Goal: Task Accomplishment & Management: Complete application form

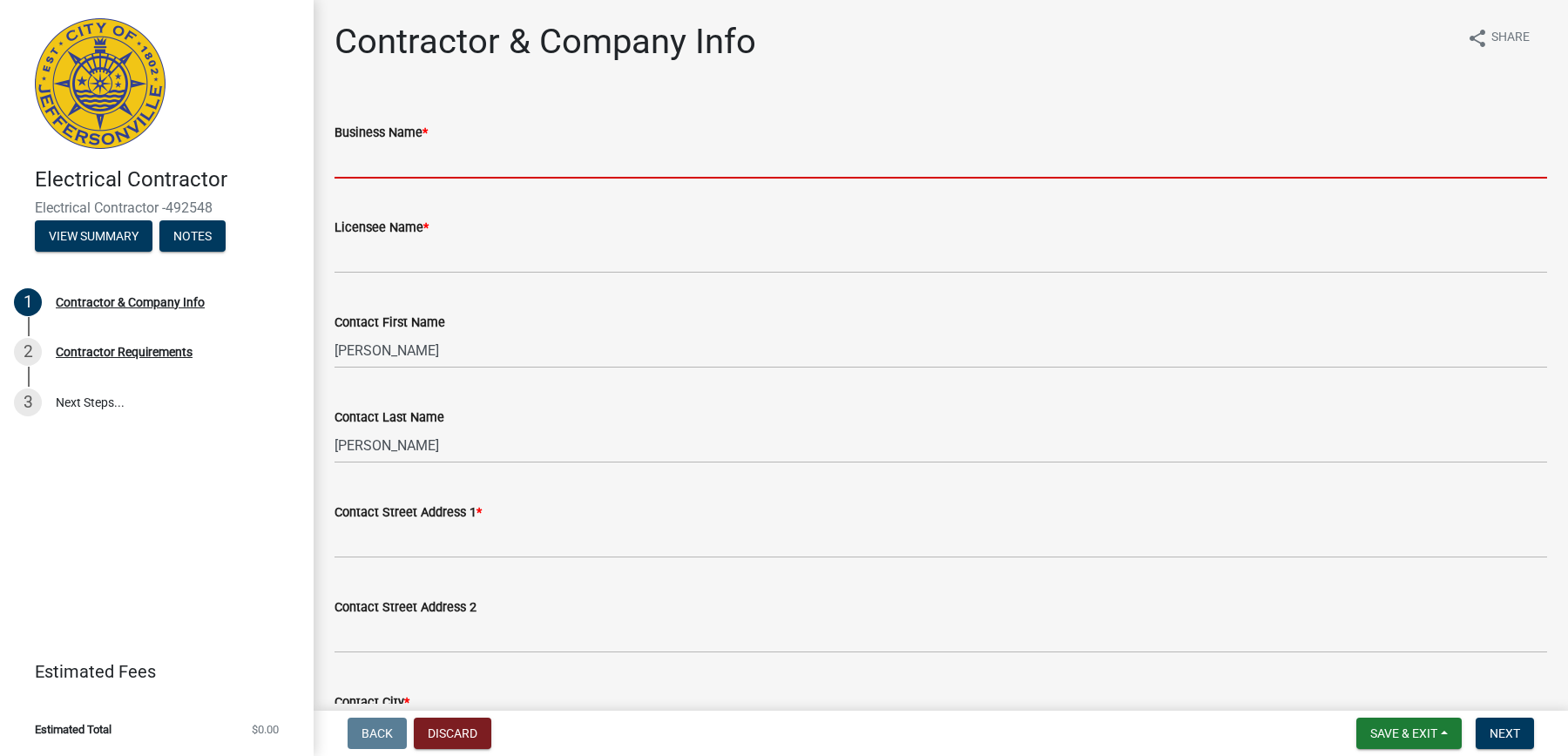
click at [428, 159] on input "Business Name *" at bounding box center [940, 161] width 1212 height 36
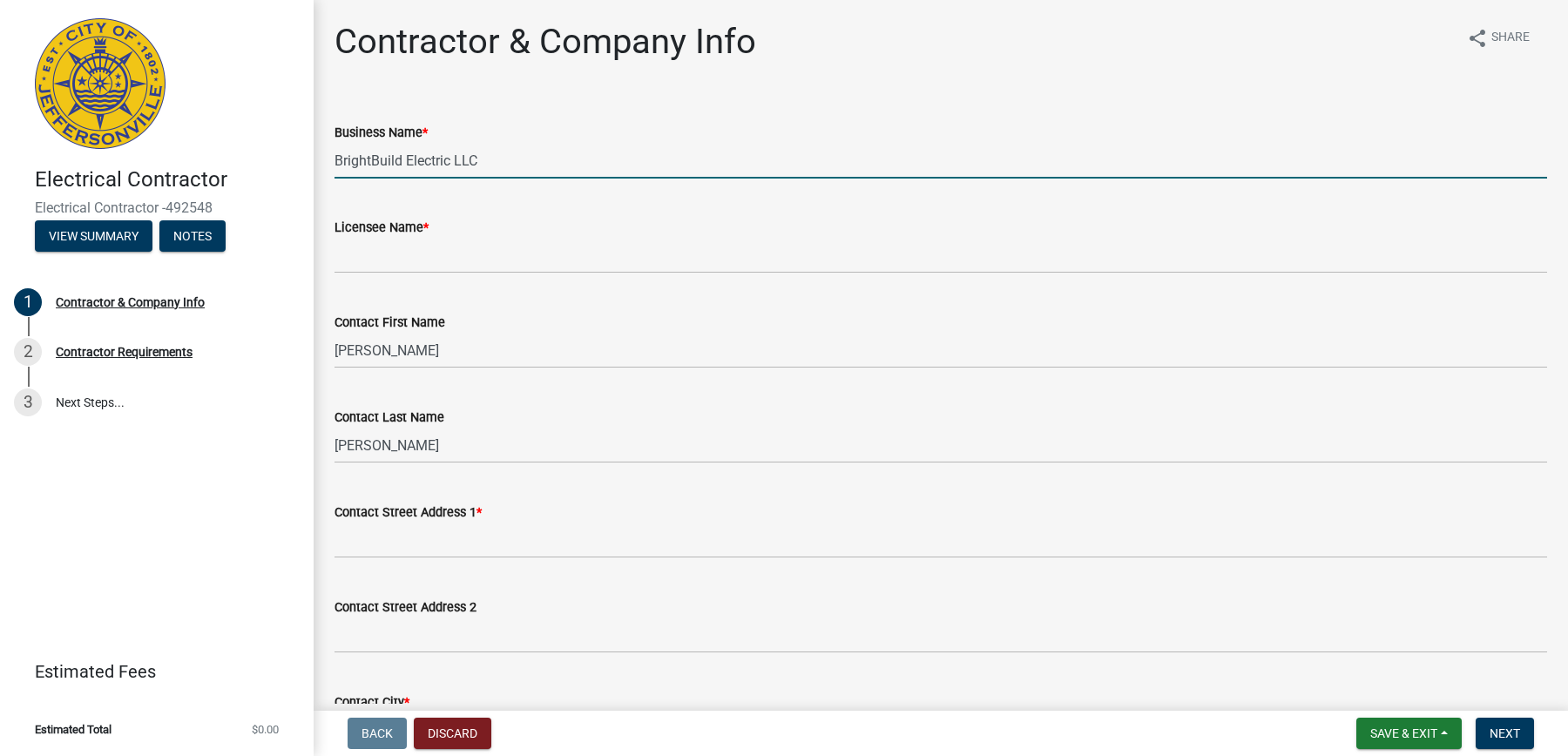
type input "BrightBuild Electric LLC"
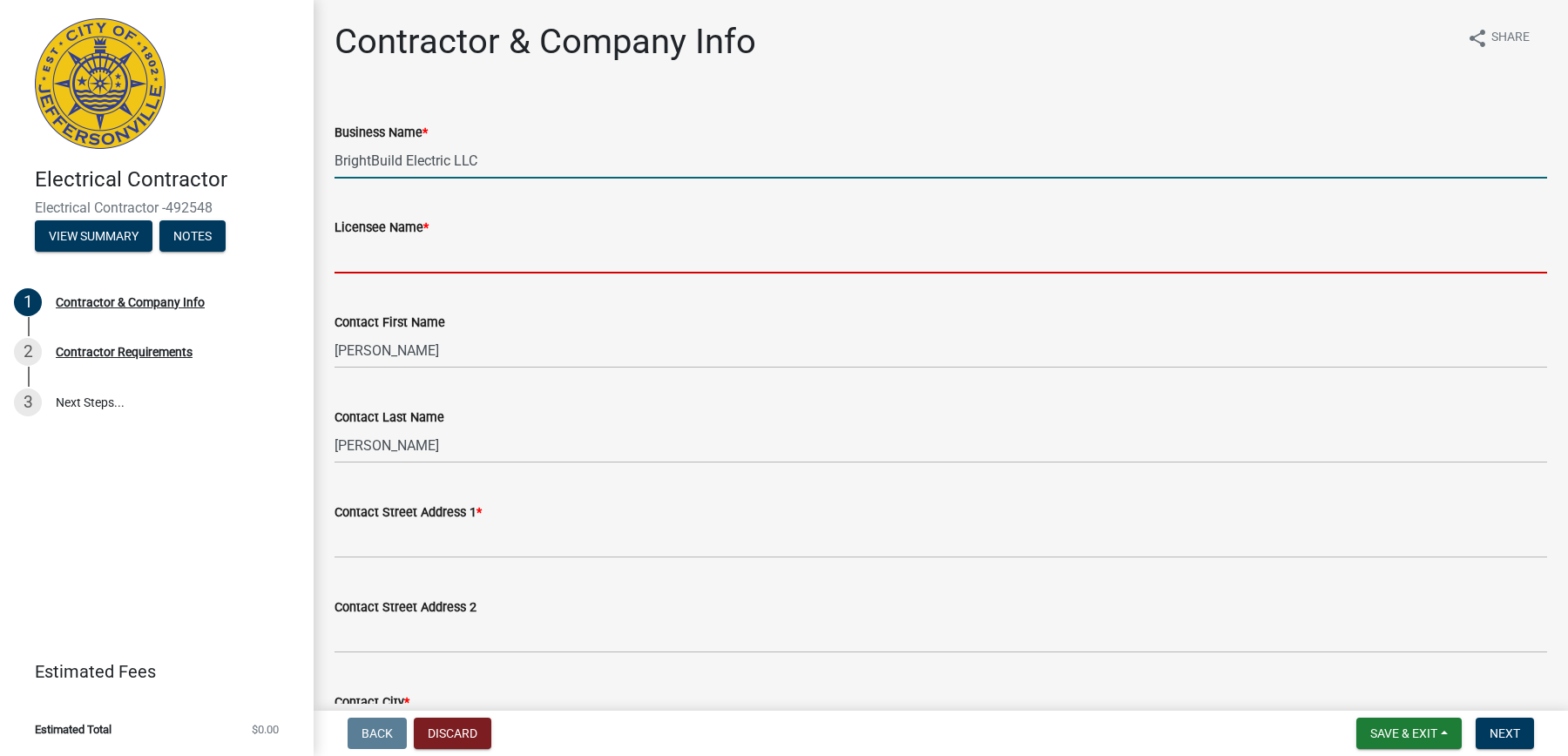
click at [432, 260] on input "Licensee Name *" at bounding box center [940, 256] width 1212 height 36
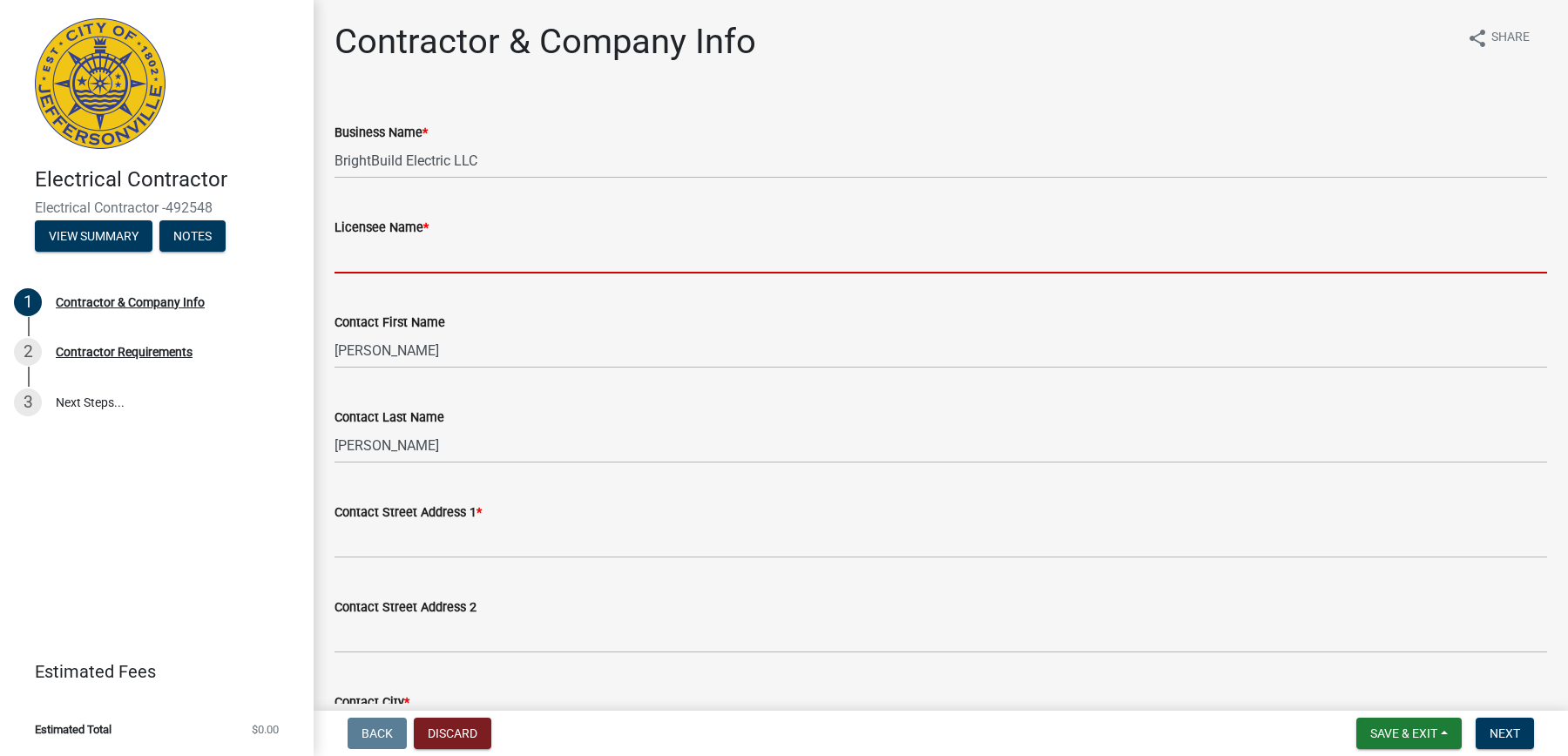
click at [534, 252] on input "Licensee Name *" at bounding box center [940, 256] width 1212 height 36
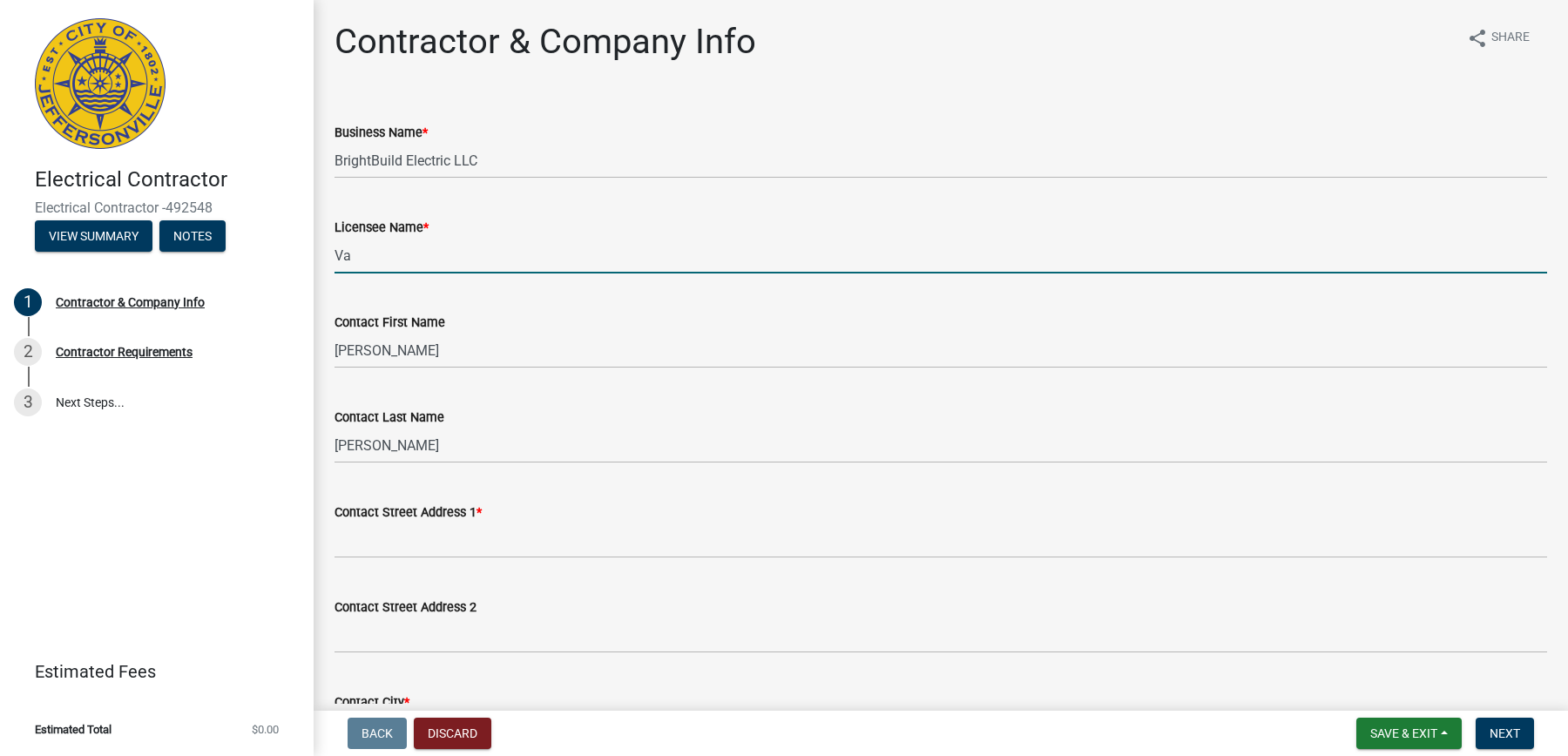
type input "[PERSON_NAME]"
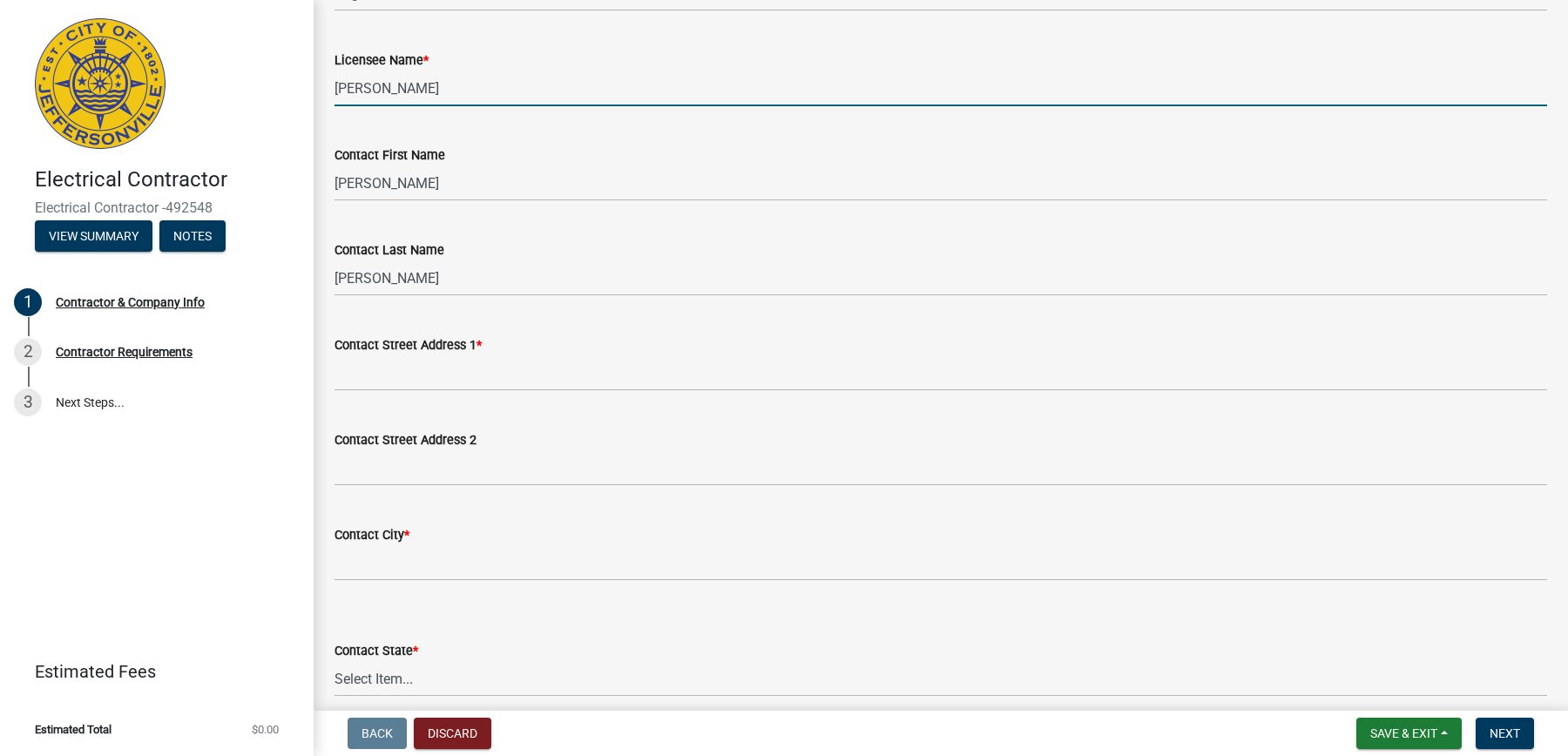
scroll to position [181, 0]
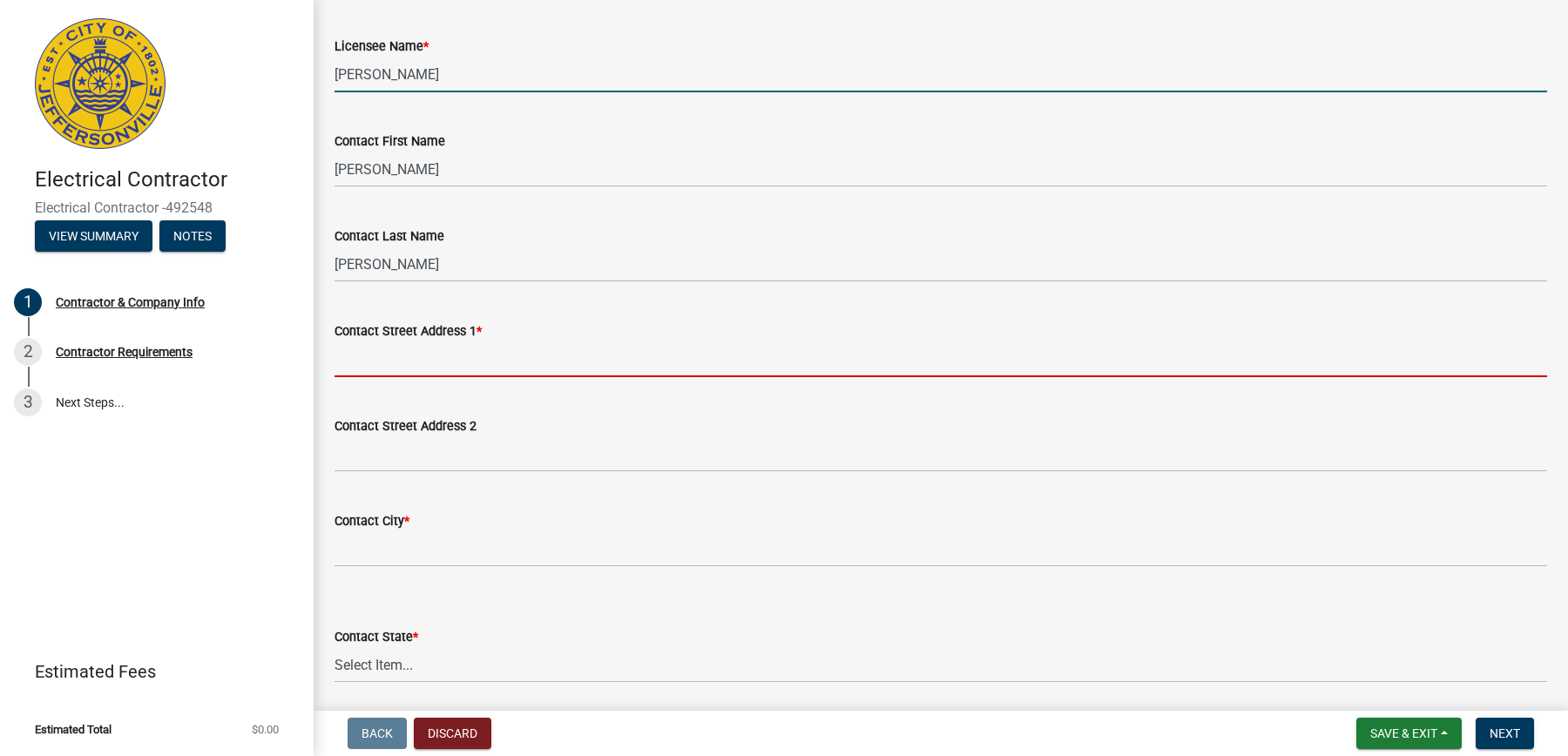
click at [534, 367] on input "Contact Street Address 1 *" at bounding box center [940, 360] width 1212 height 36
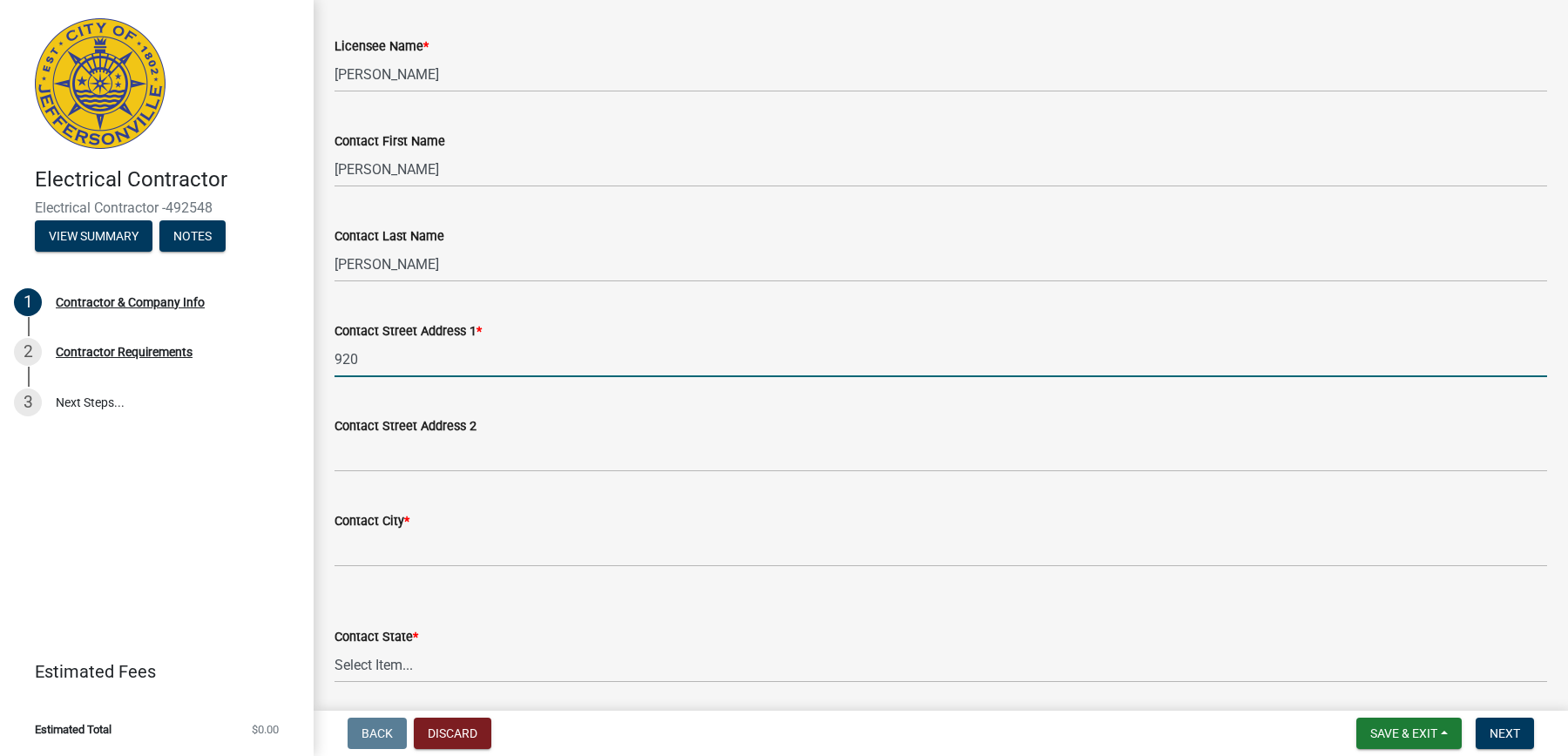
type input "[STREET_ADDRESS][PERSON_NAME]"
select select "TX"
type input "77075"
type input "5049091759"
click at [219, 500] on div "Electrical Contractor Electrical Contractor -492548 View Summary Notes 1 Contra…" at bounding box center [157, 378] width 313 height 756
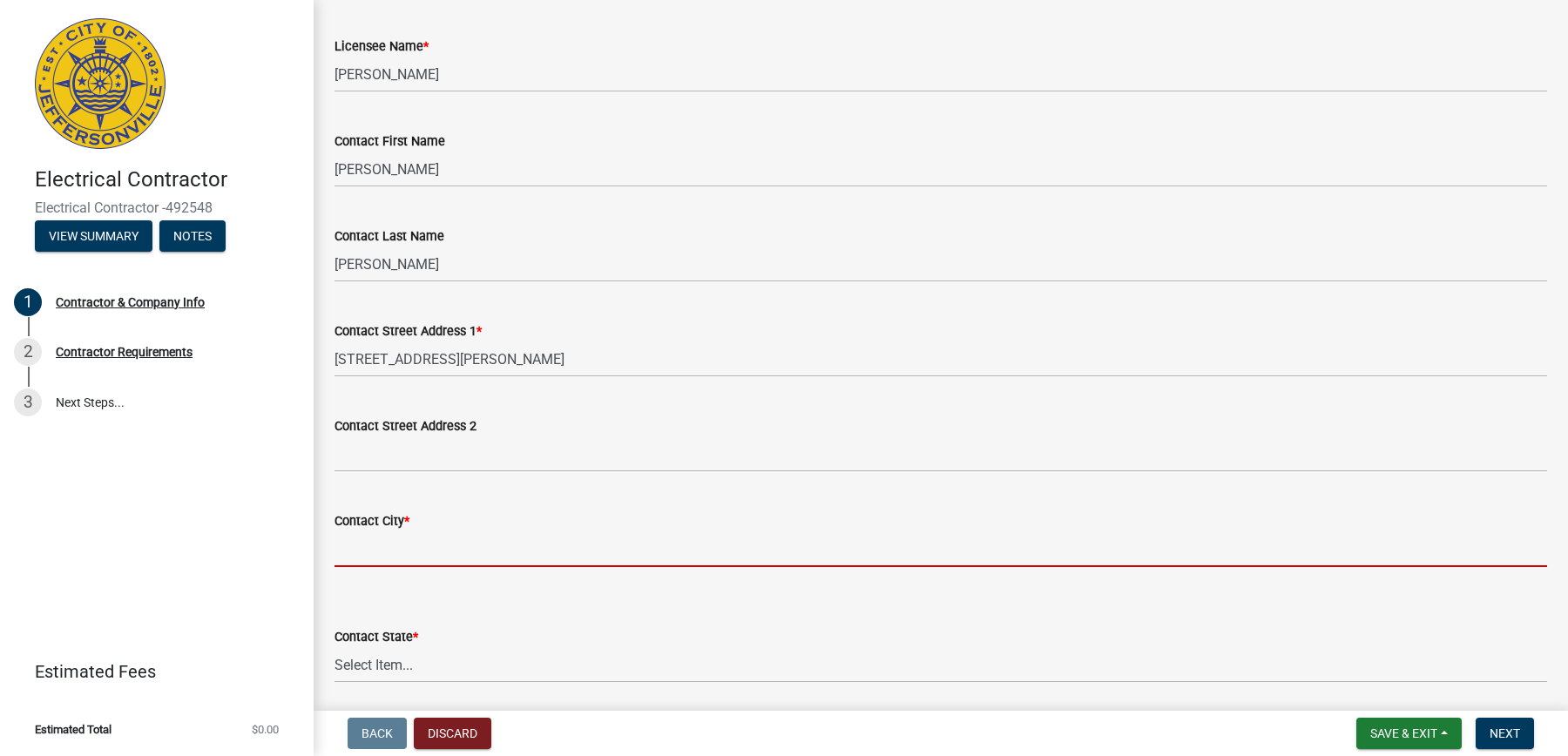
click at [445, 560] on input "Contact City *" at bounding box center [940, 549] width 1212 height 36
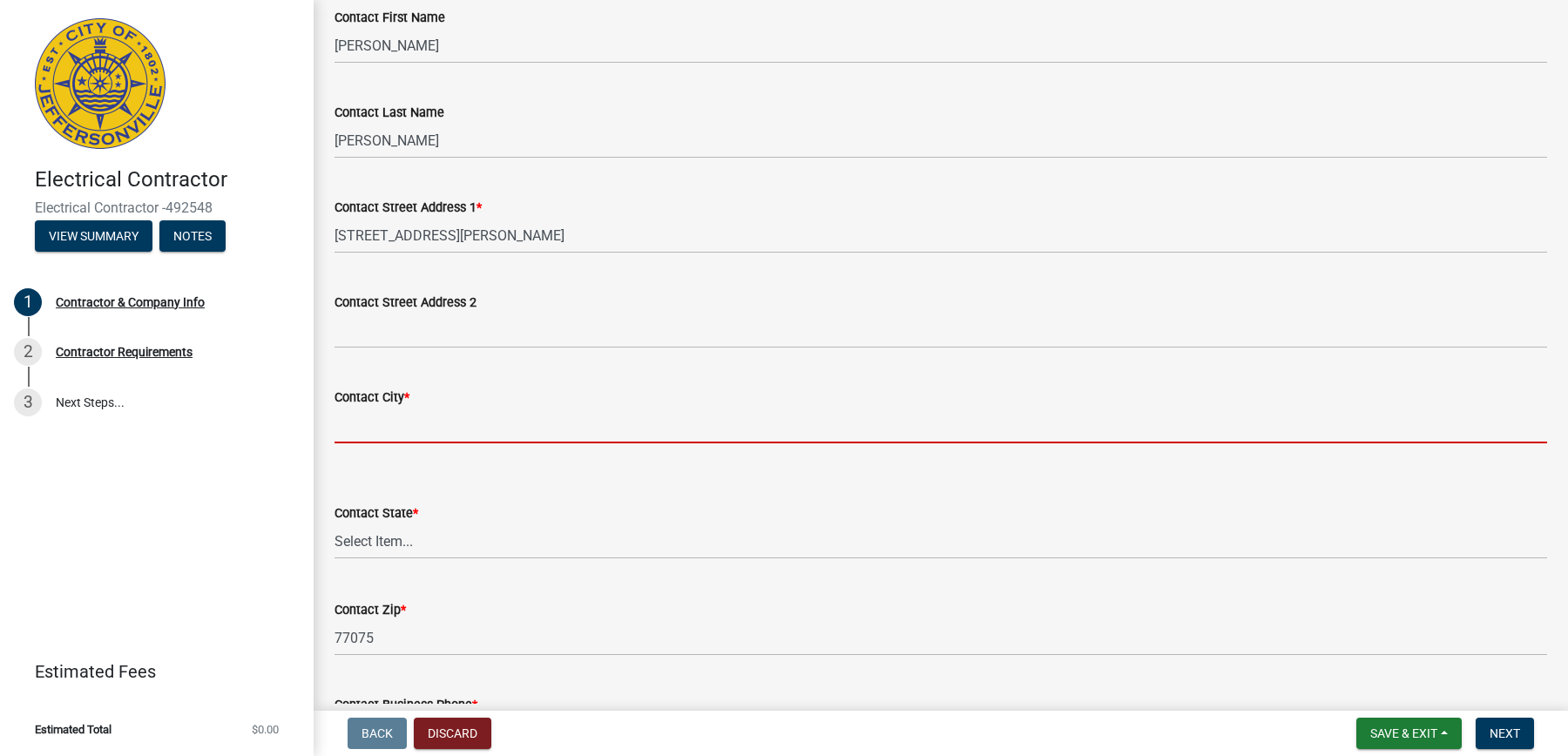
scroll to position [323, 0]
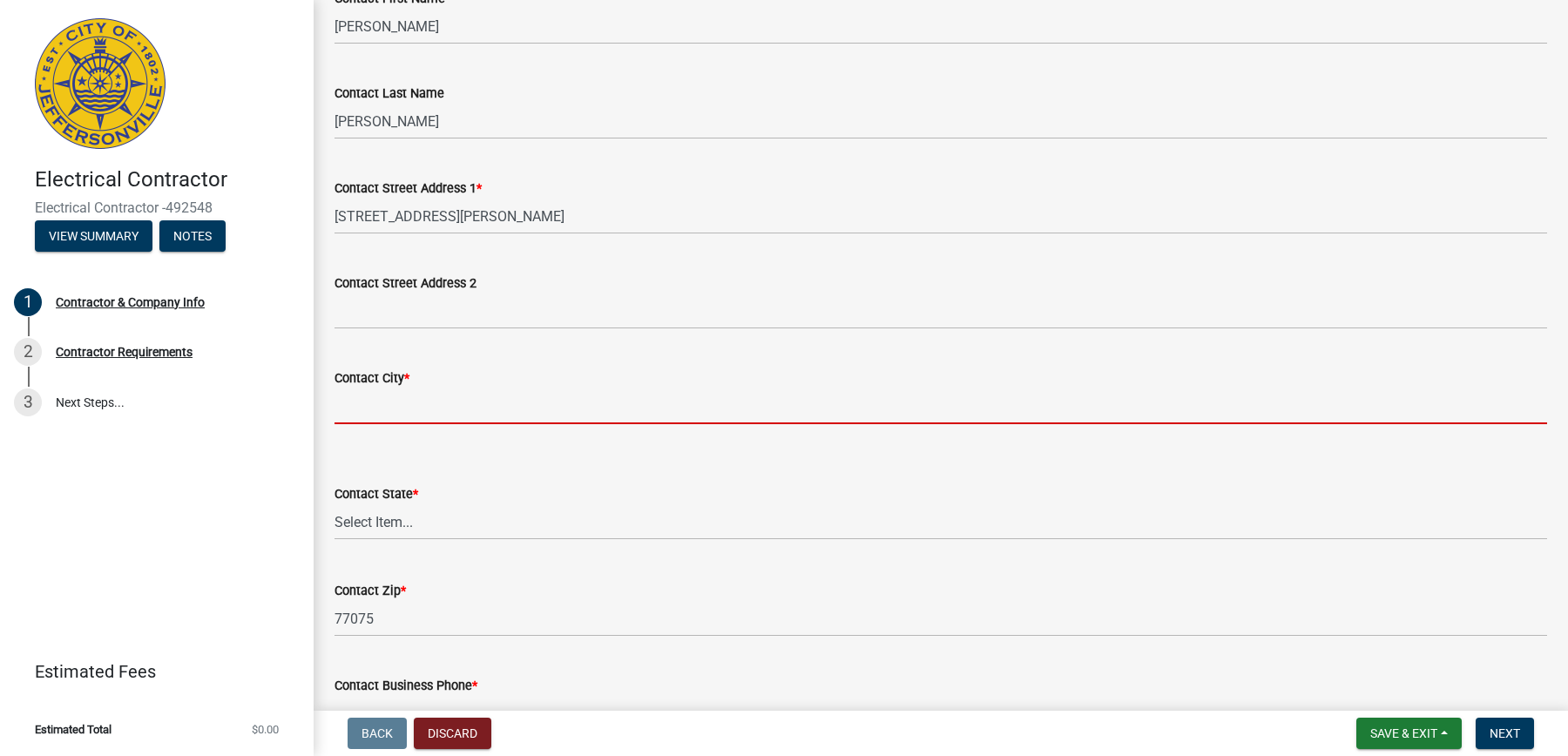
type input "[GEOGRAPHIC_DATA]"
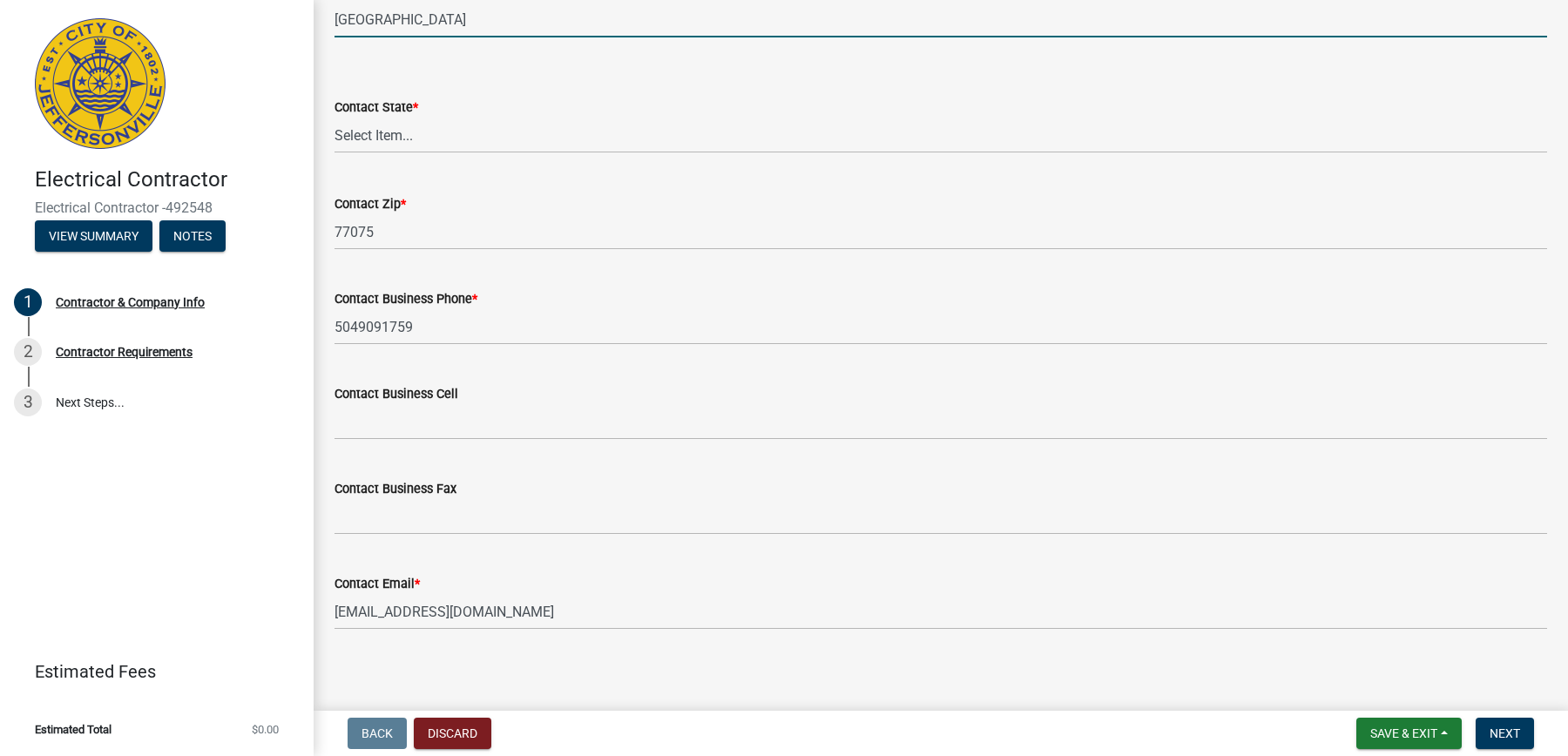
scroll to position [718, 0]
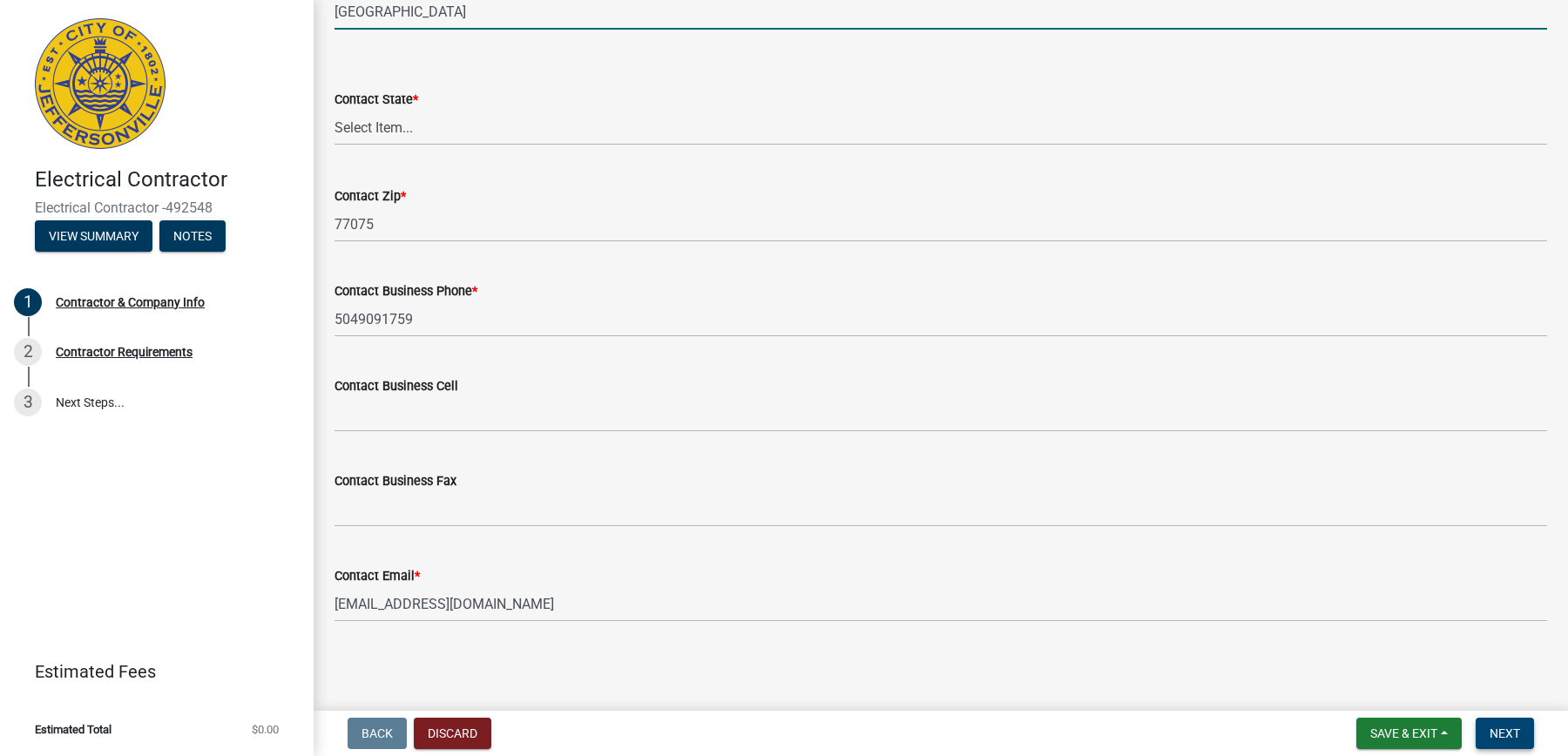
click at [1504, 727] on span "Next" at bounding box center [1504, 732] width 30 height 14
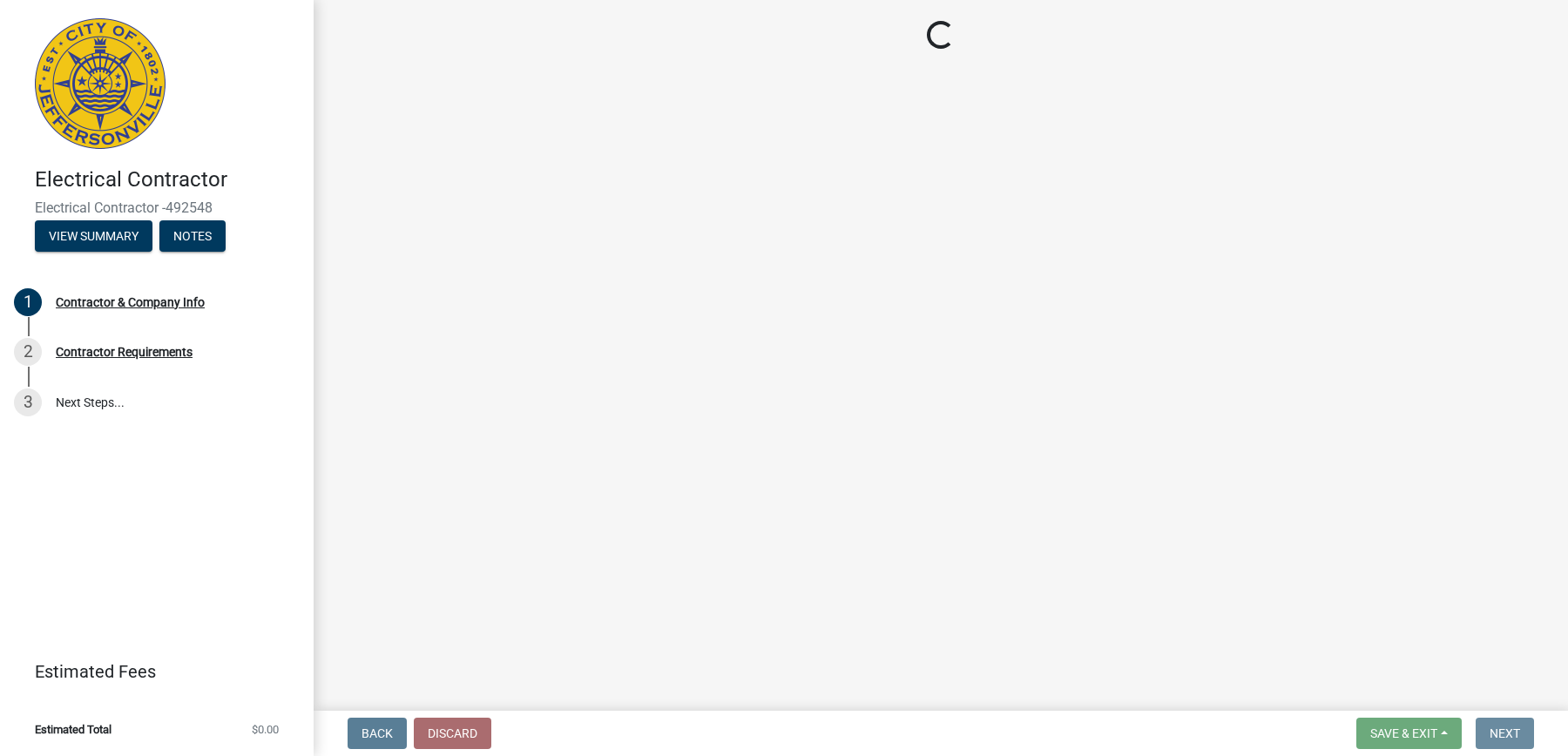
scroll to position [0, 0]
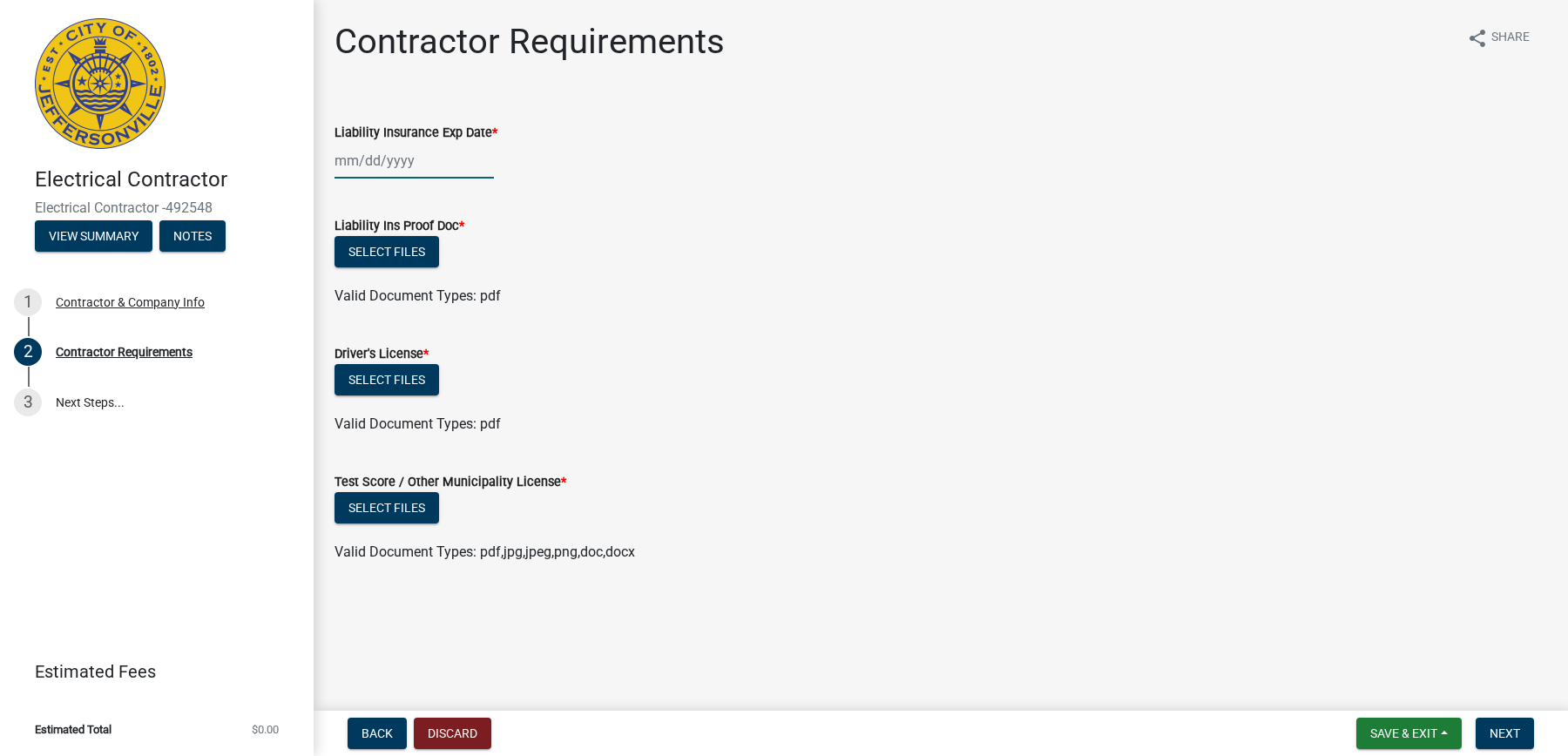
click at [343, 164] on div at bounding box center [414, 161] width 159 height 36
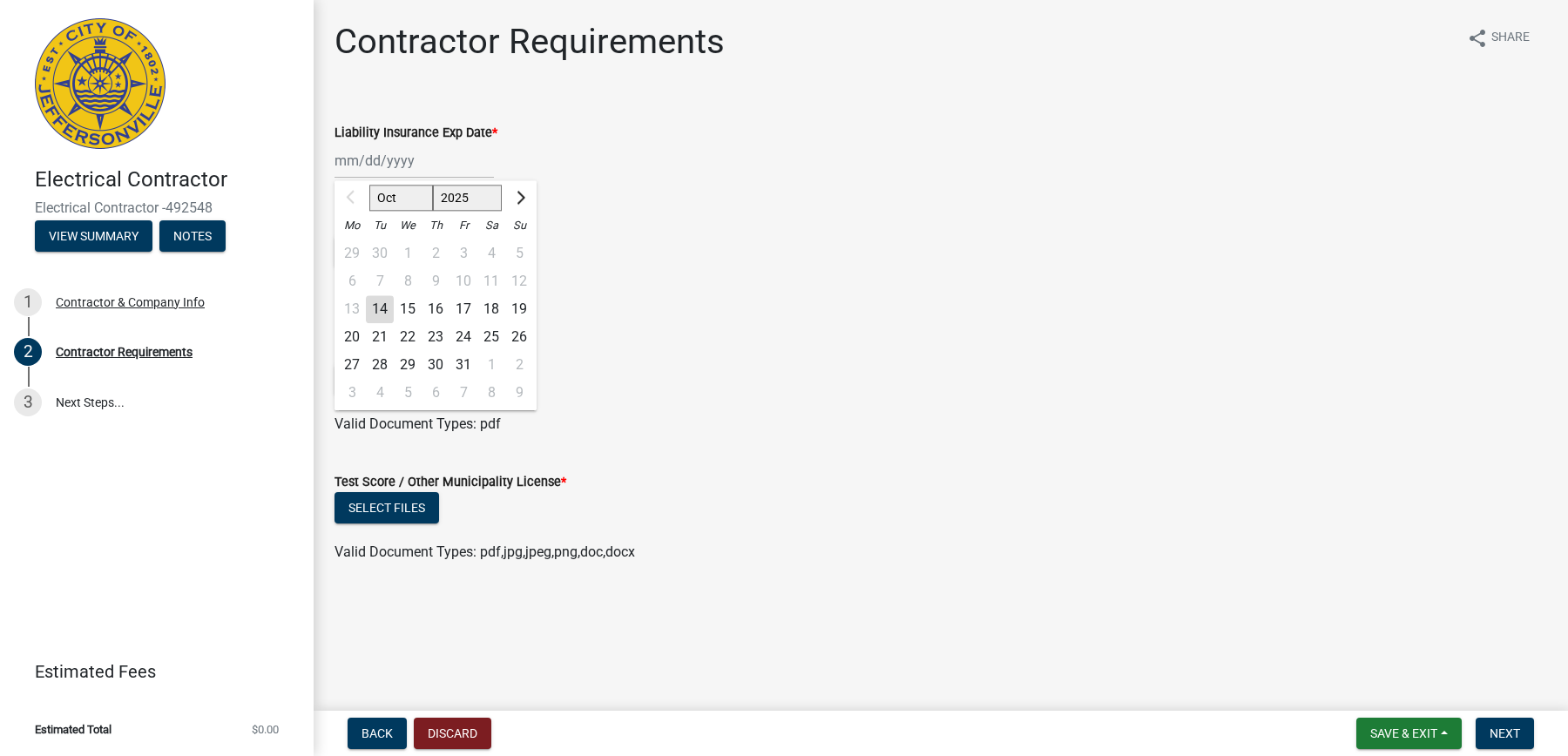
click at [474, 204] on select "2025 2026 2027 2028 2029 2030 2031 2032 2033 2034 2035 2036 2037 2038 2039 2040…" at bounding box center [467, 198] width 69 height 27
select select "2026"
click at [433, 185] on select "2025 2026 2027 2028 2029 2030 2031 2032 2033 2034 2035 2036 2037 2038 2039 2040…" at bounding box center [467, 198] width 69 height 27
click at [401, 197] on select "Jan Feb Mar Apr May Jun Jul Aug Sep Oct Nov Dec" at bounding box center [404, 198] width 70 height 27
select select "9"
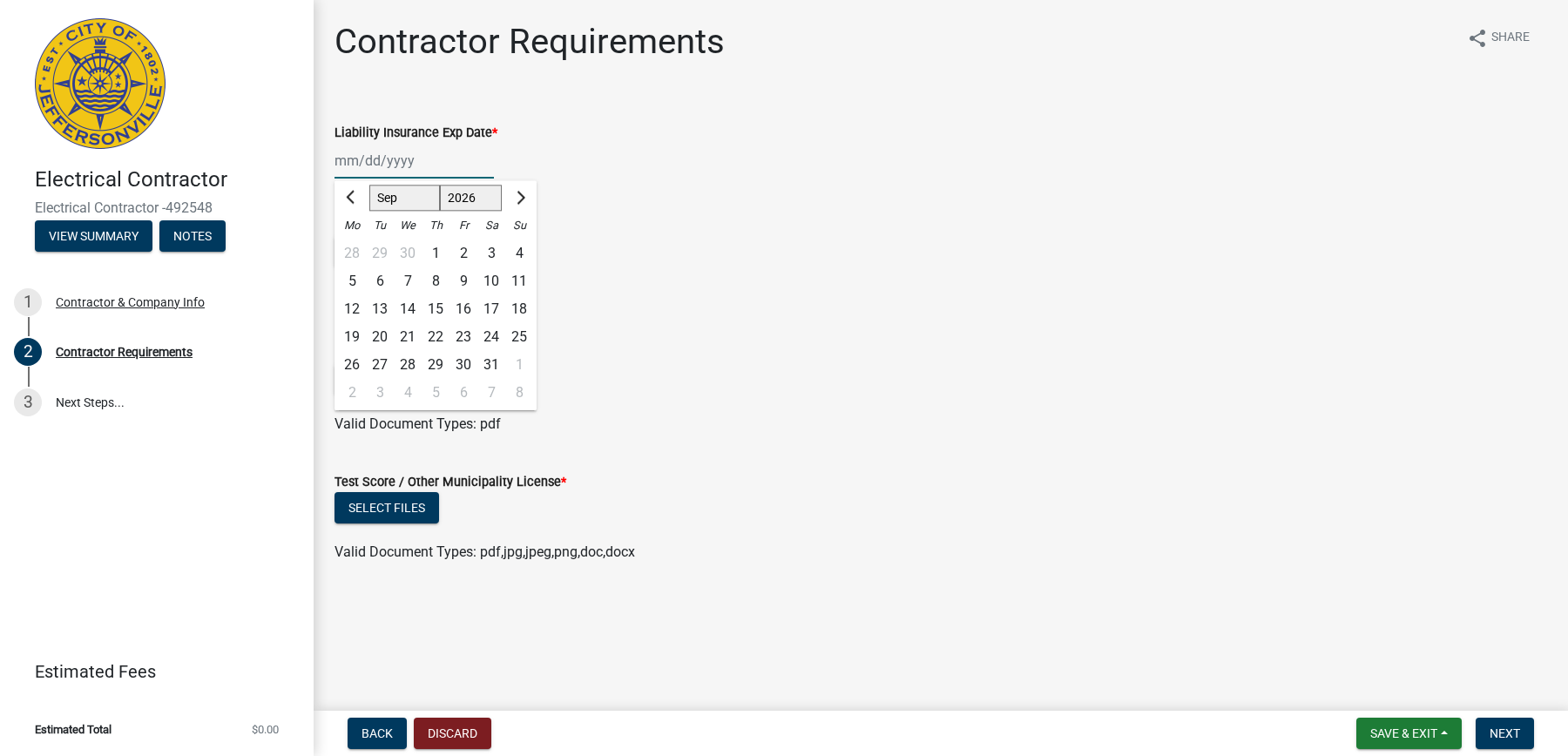
click at [369, 185] on select "Jan Feb Mar Apr May Jun Jul Aug Sep Oct Nov Dec" at bounding box center [404, 198] width 70 height 27
click at [494, 337] on div "26" at bounding box center [491, 336] width 28 height 28
type input "09/26/2026"
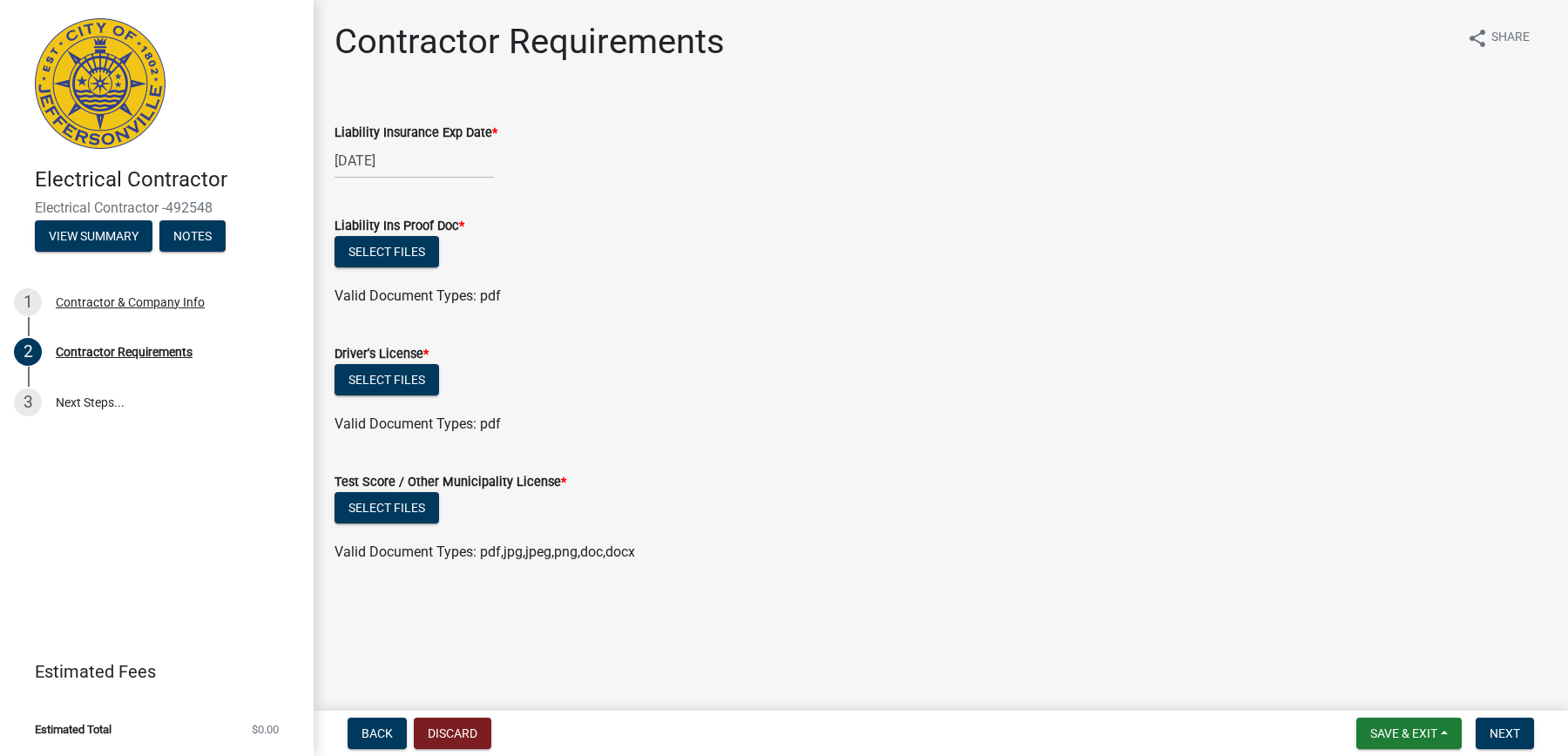
click at [646, 330] on form "Driver's License * Select files Valid Document Types: pdf" at bounding box center [940, 378] width 1212 height 112
click at [378, 253] on button "Select files" at bounding box center [386, 251] width 104 height 31
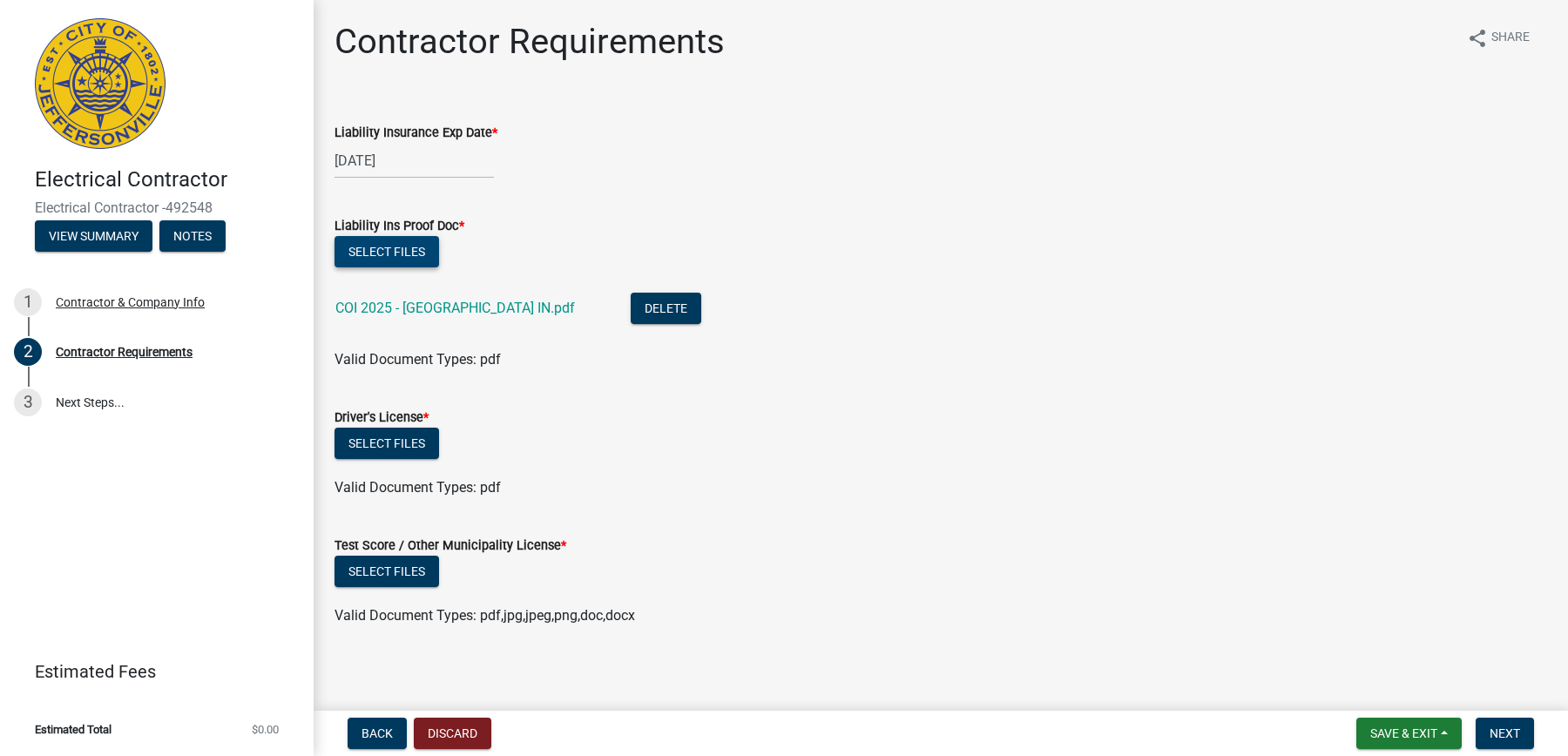
scroll to position [6, 0]
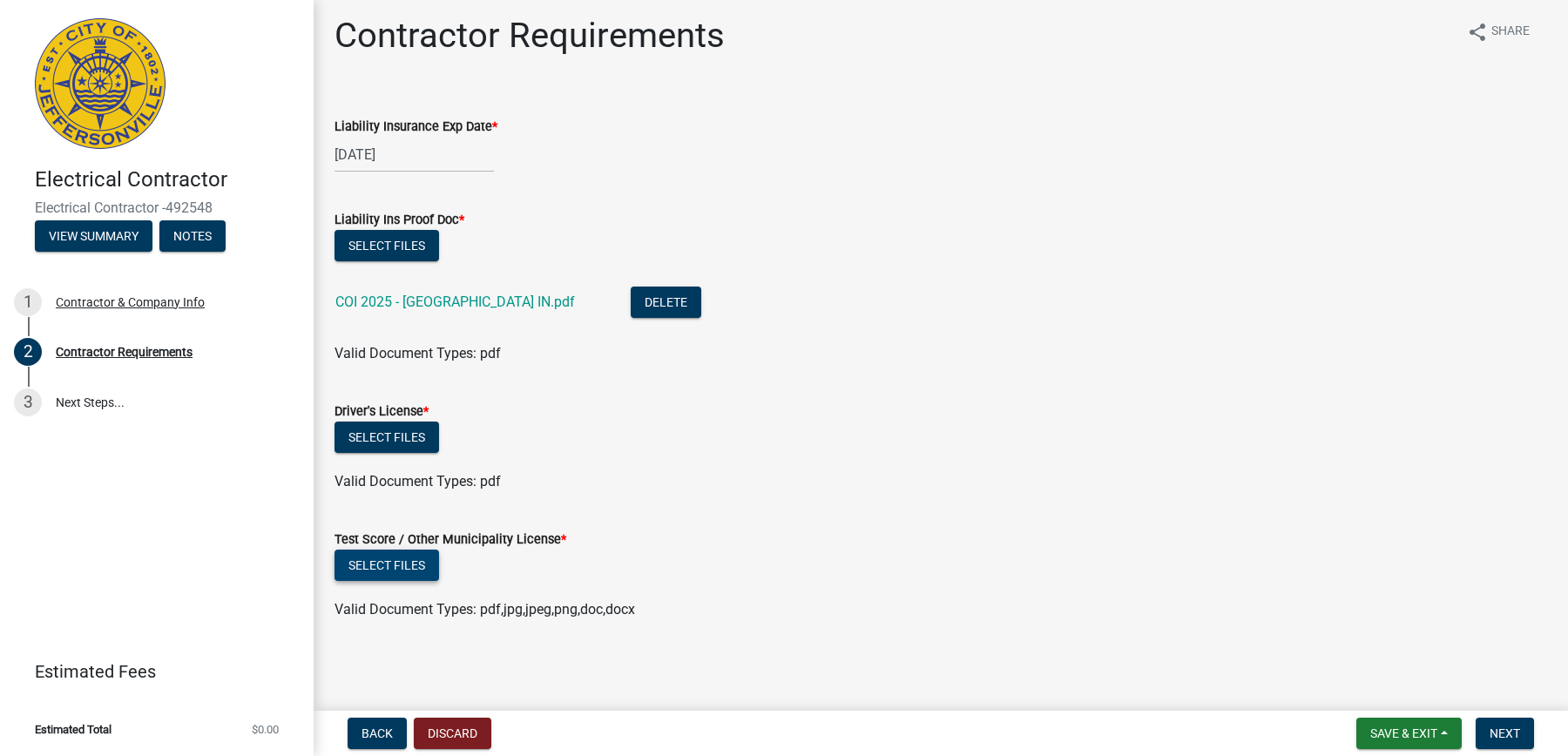
click at [417, 564] on button "Select files" at bounding box center [386, 564] width 104 height 31
click at [409, 569] on button "Select files" at bounding box center [386, 564] width 104 height 31
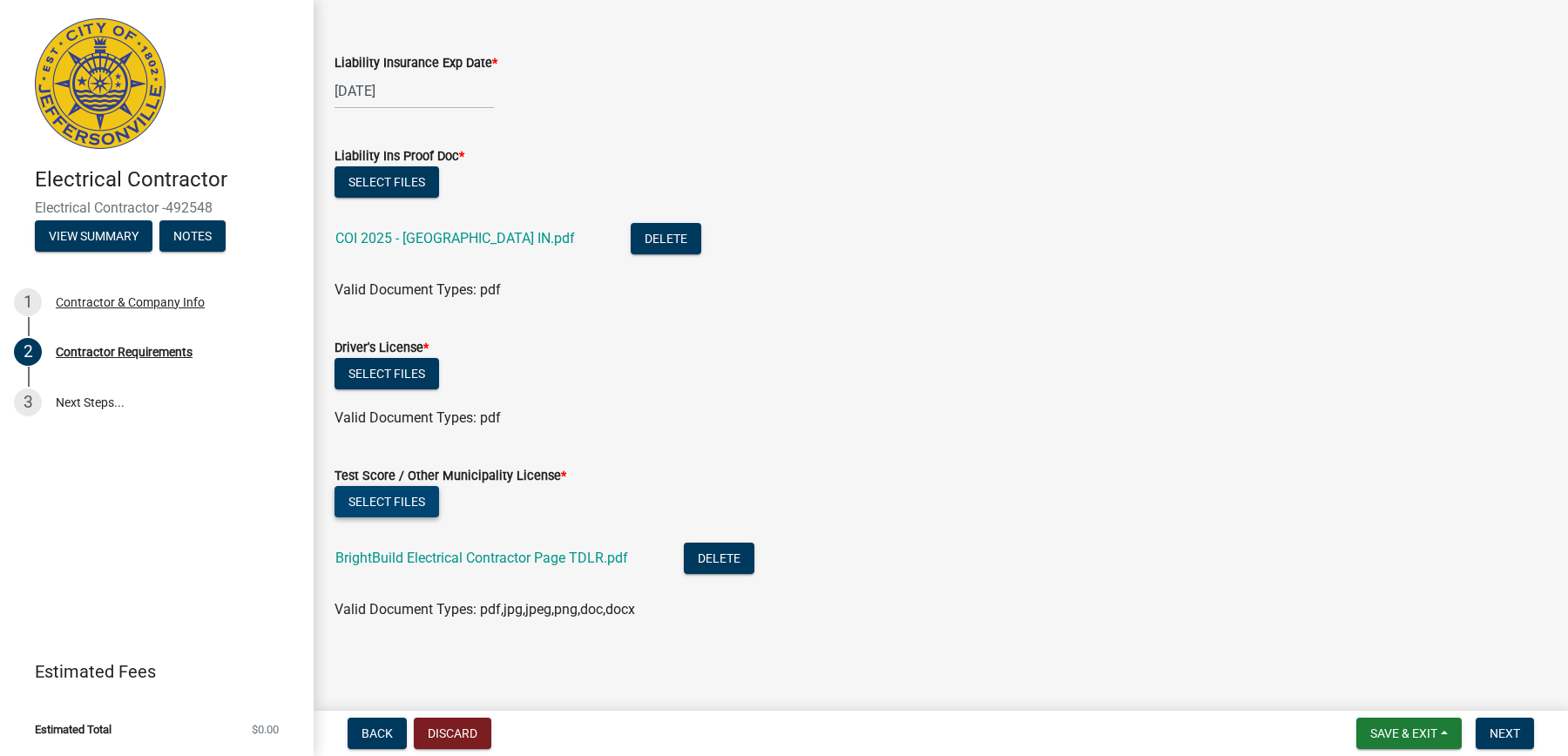
scroll to position [0, 0]
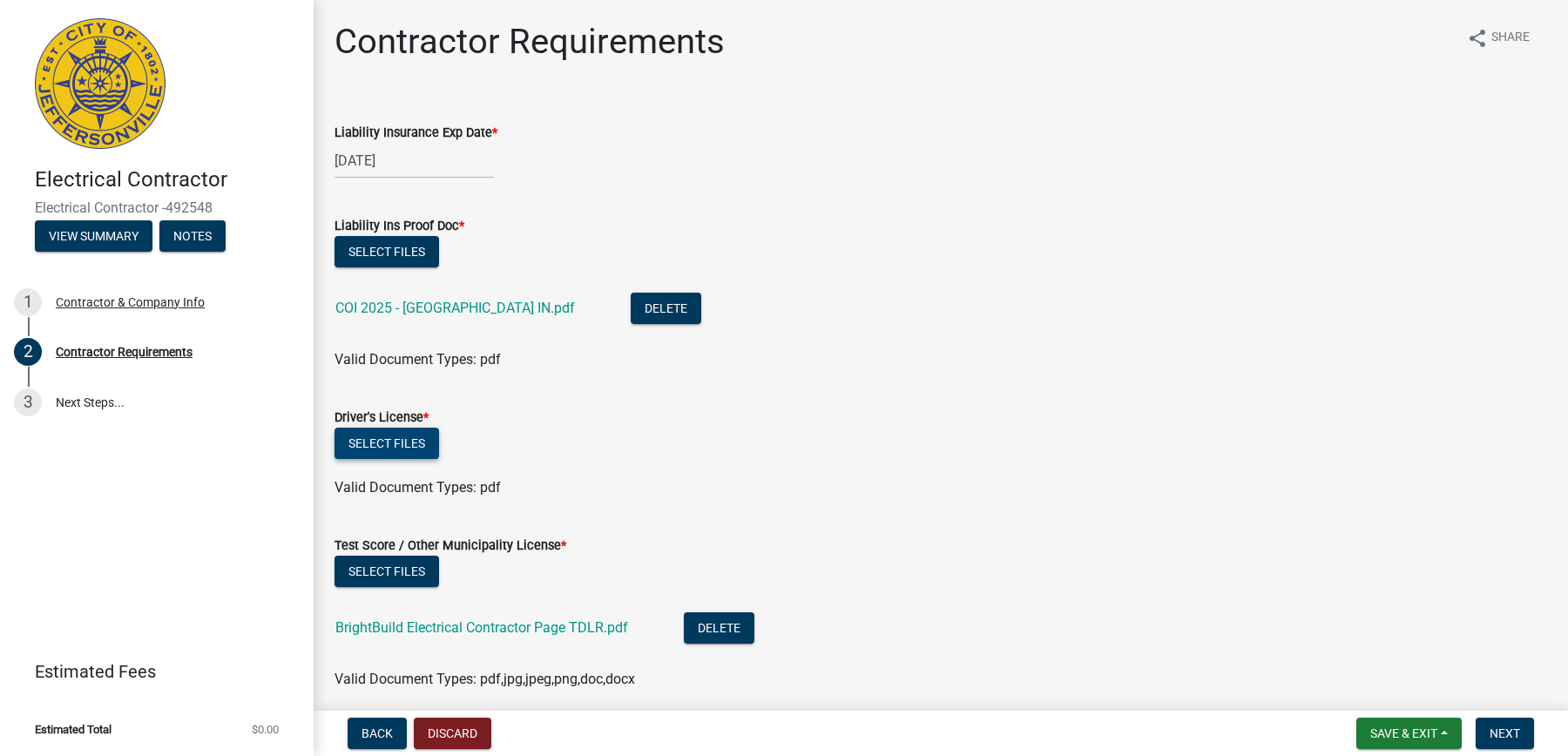
click at [401, 436] on button "Select files" at bounding box center [386, 443] width 104 height 31
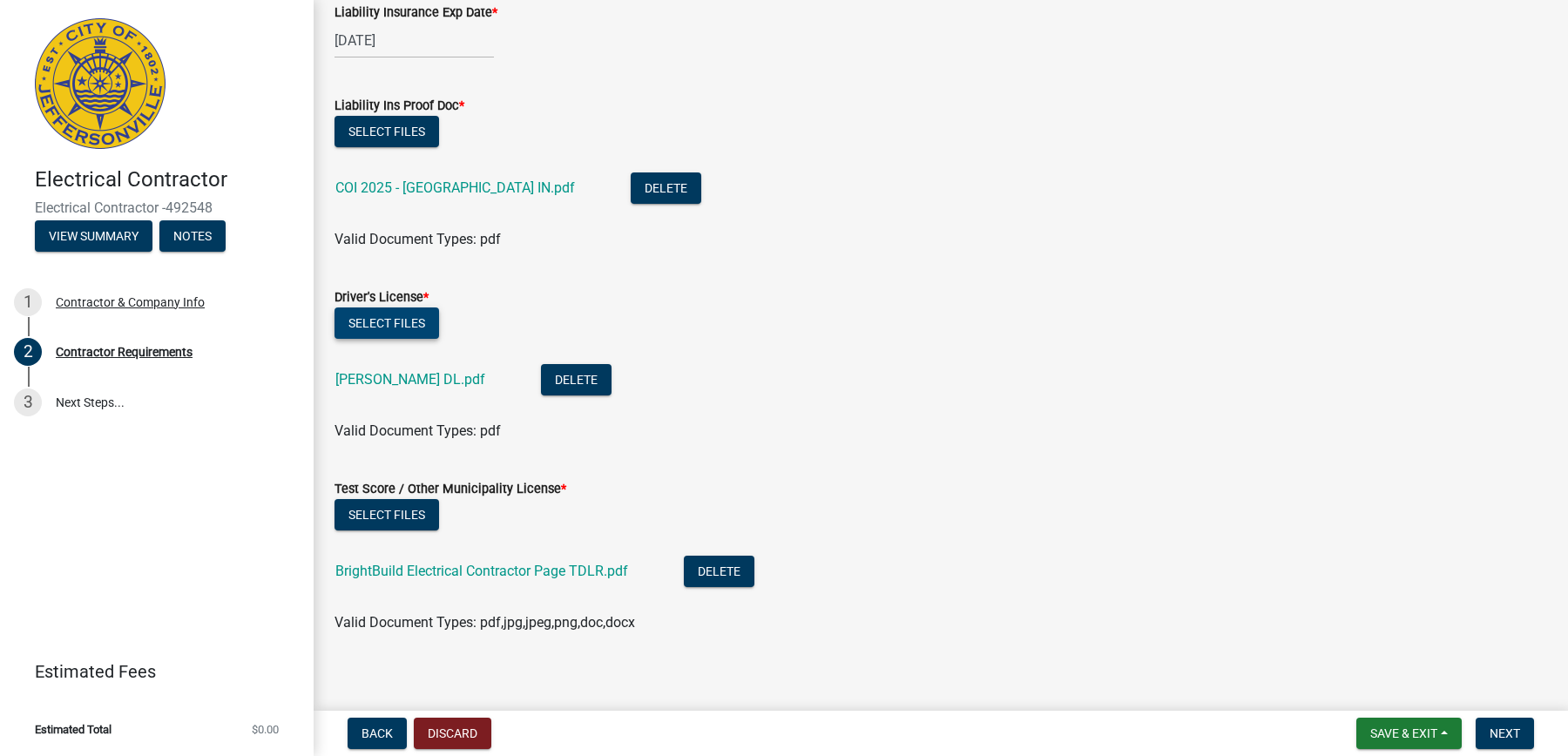
scroll to position [133, 0]
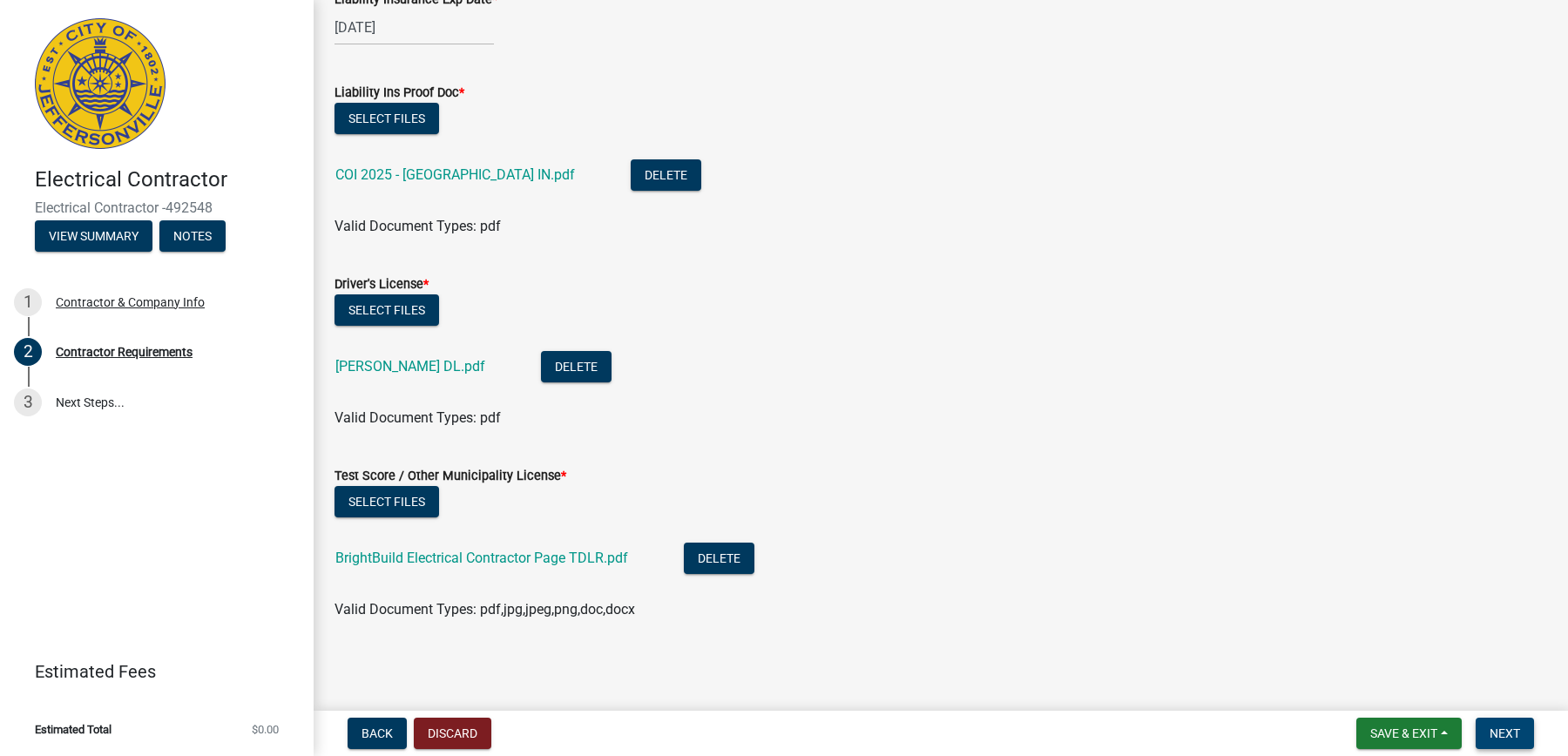
click at [1493, 730] on span "Next" at bounding box center [1504, 732] width 30 height 14
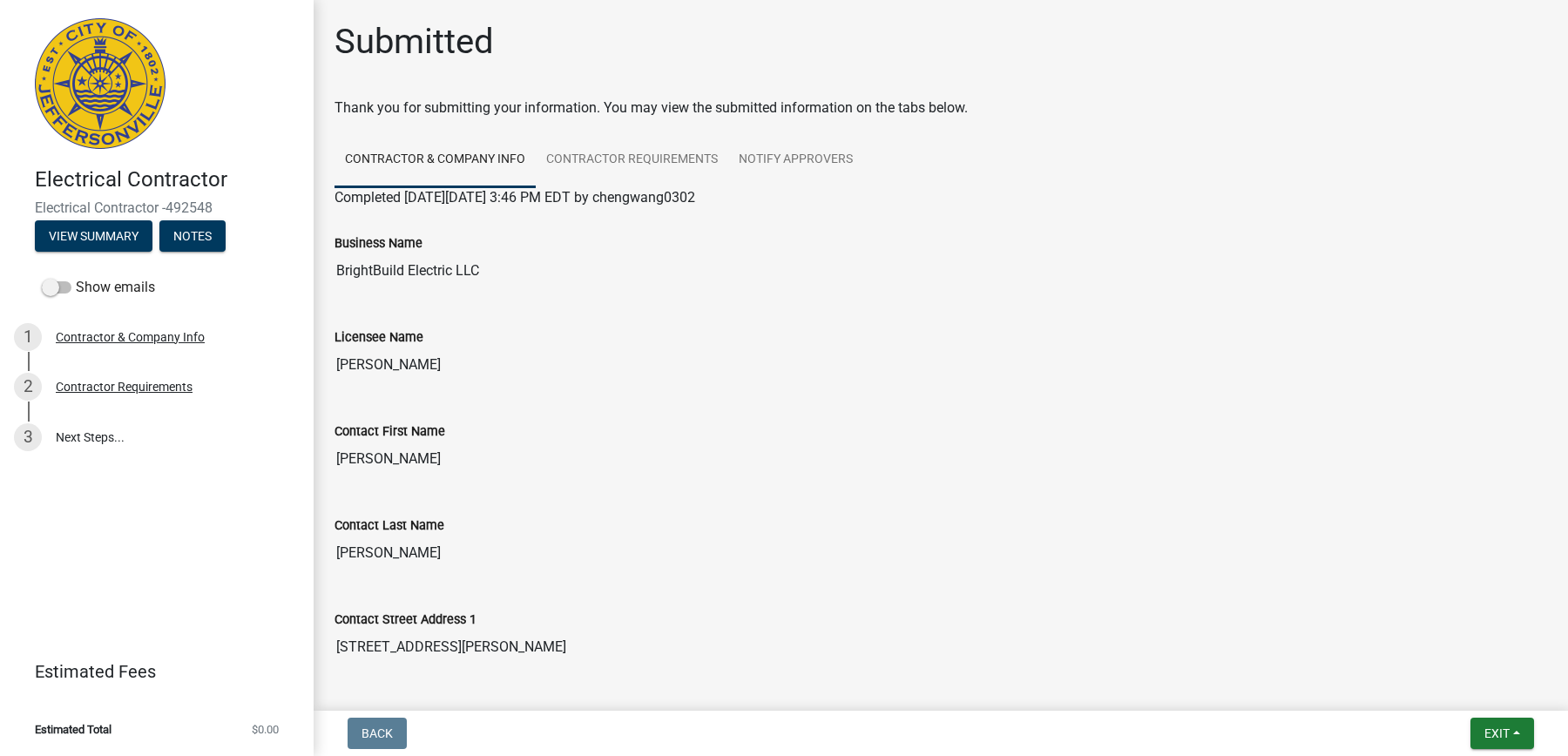
scroll to position [808, 0]
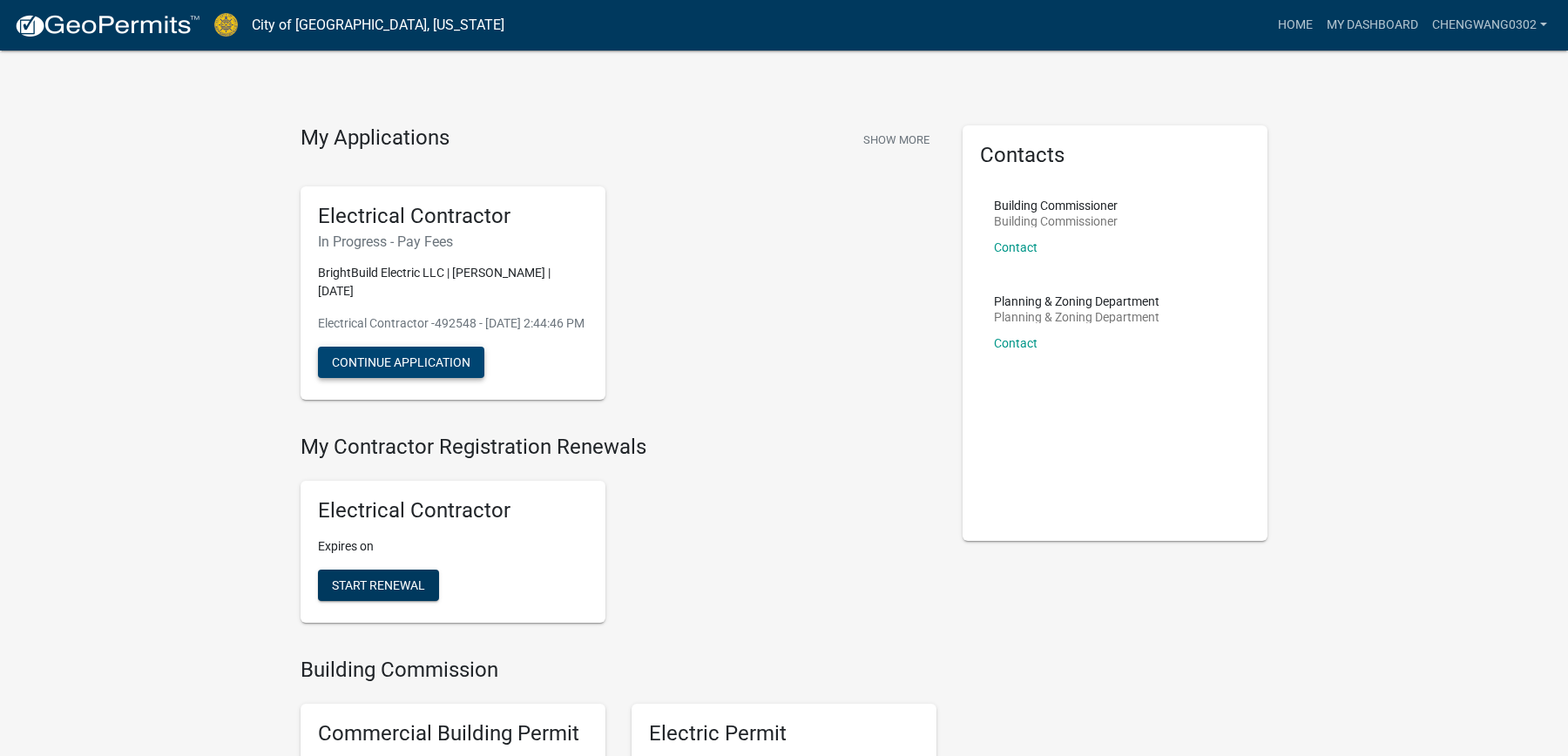
click at [459, 370] on button "Continue Application" at bounding box center [401, 361] width 166 height 31
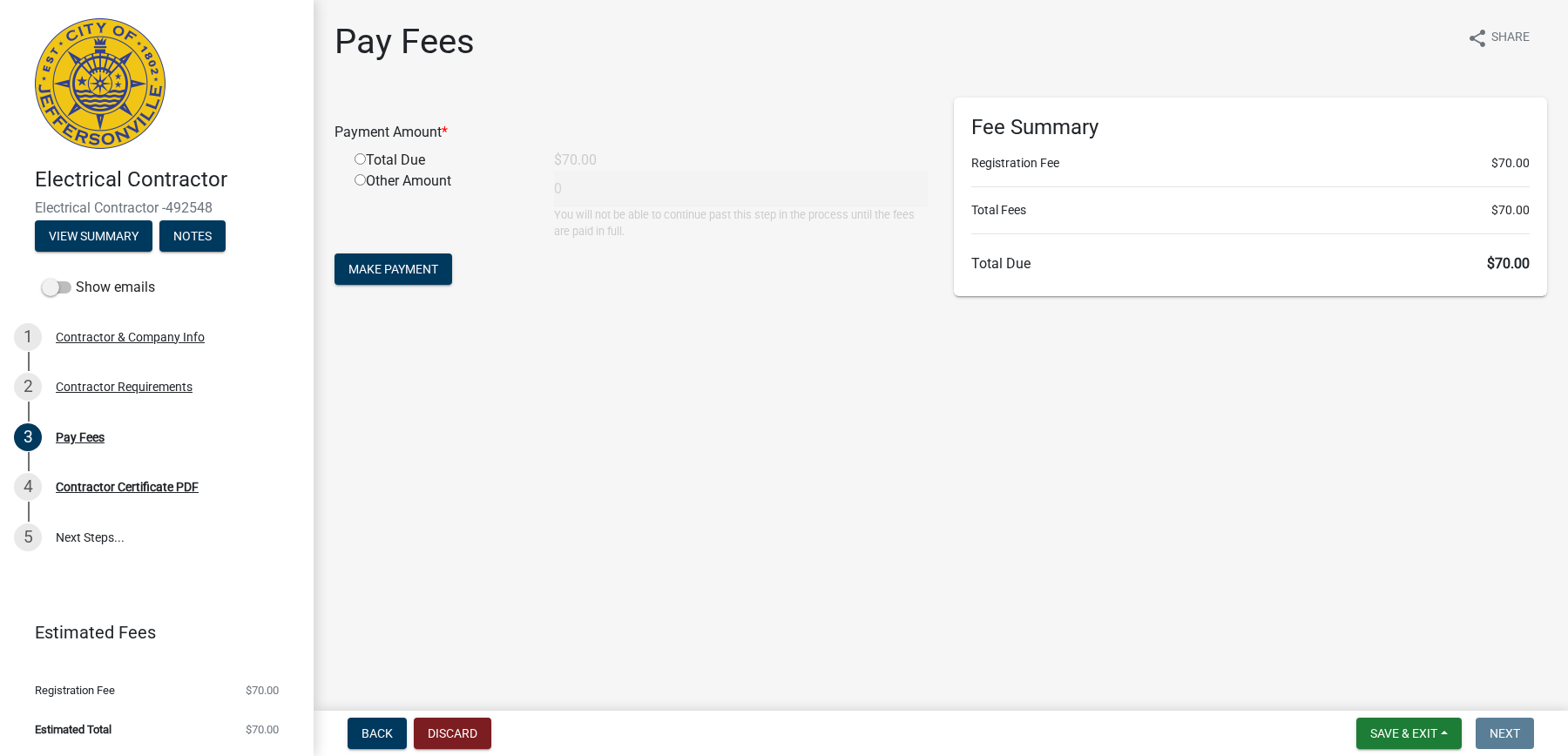
click at [408, 164] on div "Total Due" at bounding box center [441, 160] width 199 height 21
click at [361, 158] on input "radio" at bounding box center [361, 159] width 11 height 11
radio input "true"
type input "70"
click at [401, 263] on span "Make Payment" at bounding box center [393, 268] width 90 height 14
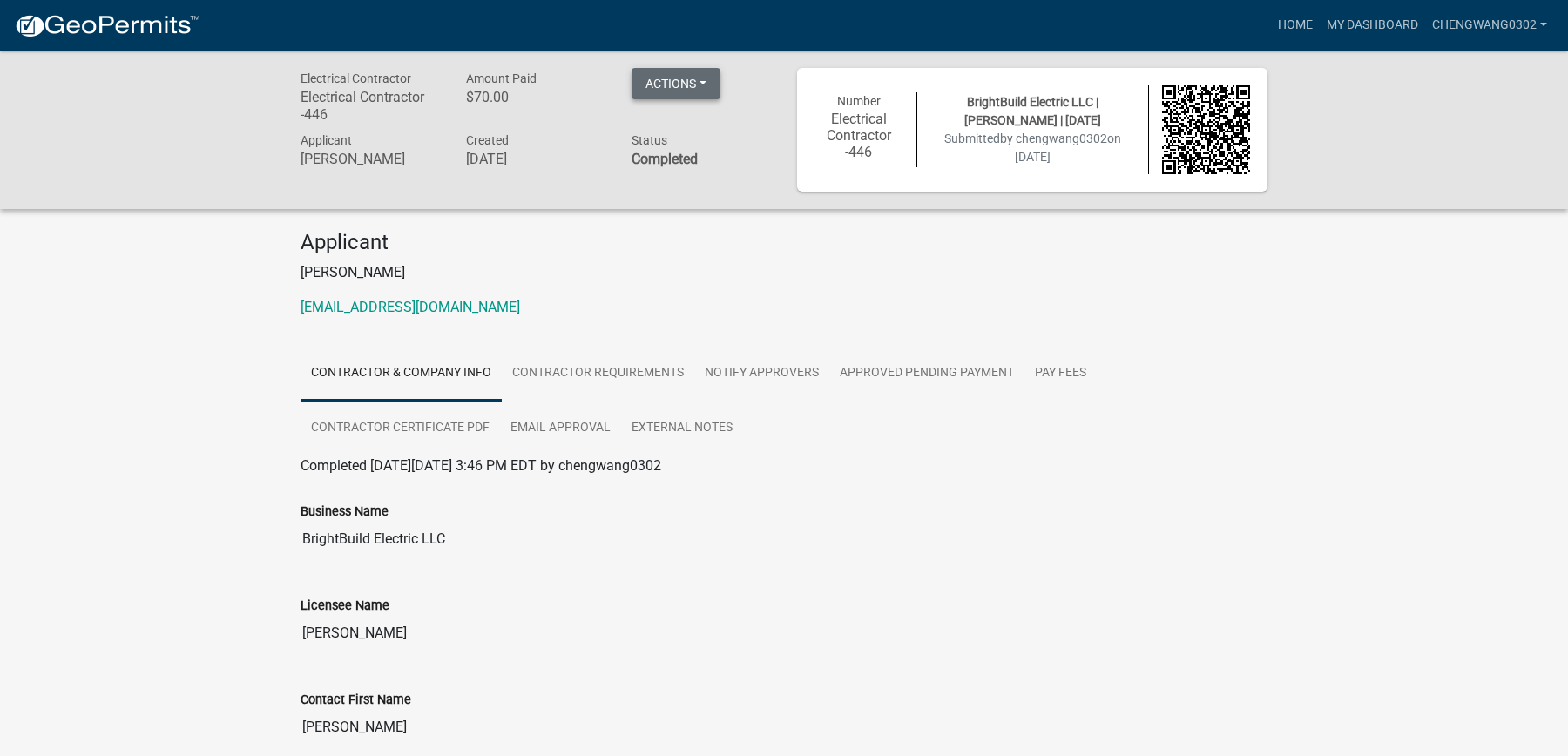
click at [709, 90] on button "Actions" at bounding box center [676, 83] width 89 height 31
click at [675, 259] on div "Applicant Cheng Wang cheng.wang0302@gmail.com" at bounding box center [784, 280] width 993 height 101
